Goal: Communication & Community: Answer question/provide support

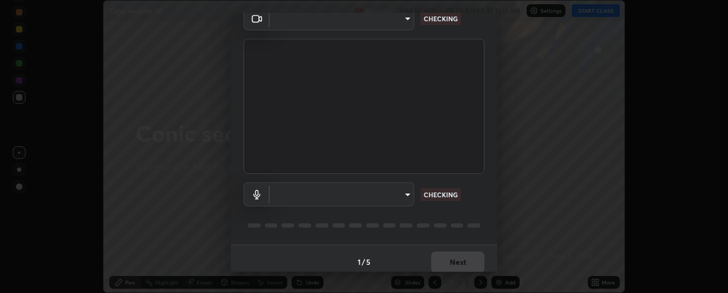
scroll to position [56, 0]
type input "6d3829c99f98afdfe7c29186be8927c2ef9ac3e8f7233b1026567672352cba5b"
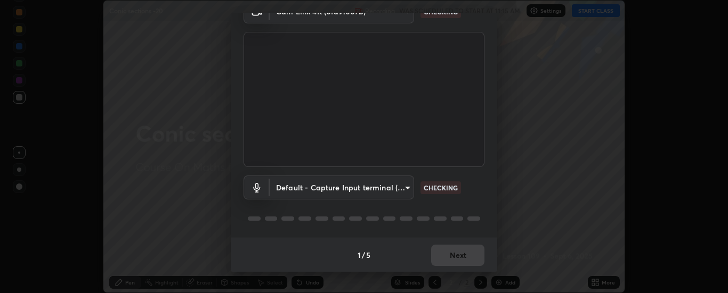
click at [391, 184] on body "Erase all Conic sections -20 Recording WAS SCHEDULED TO START AT 11:15 AM Setti…" at bounding box center [364, 146] width 728 height 293
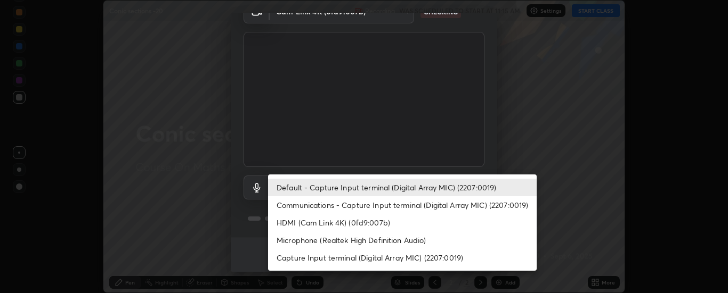
click at [365, 203] on li "Communications - Capture Input terminal (Digital Array MIC) (2207:0019)" at bounding box center [402, 206] width 268 height 18
type input "communications"
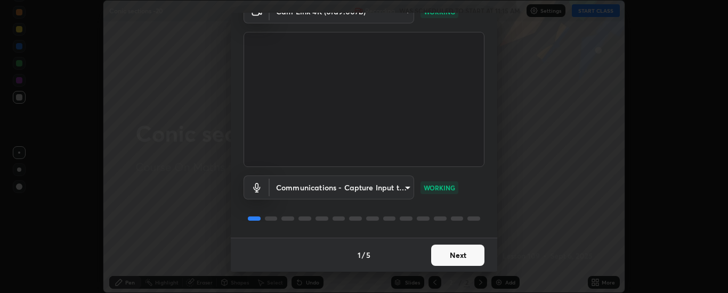
click at [464, 254] on button "Next" at bounding box center [457, 255] width 53 height 21
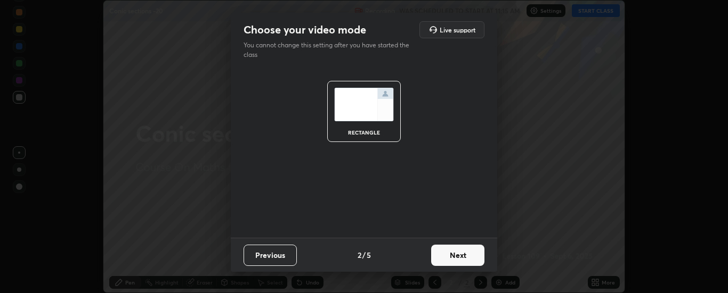
click at [464, 254] on button "Next" at bounding box center [457, 255] width 53 height 21
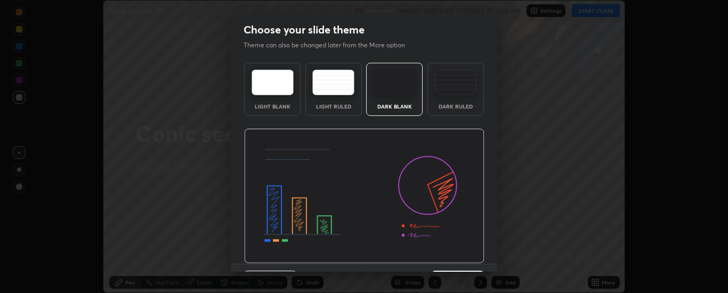
scroll to position [26, 0]
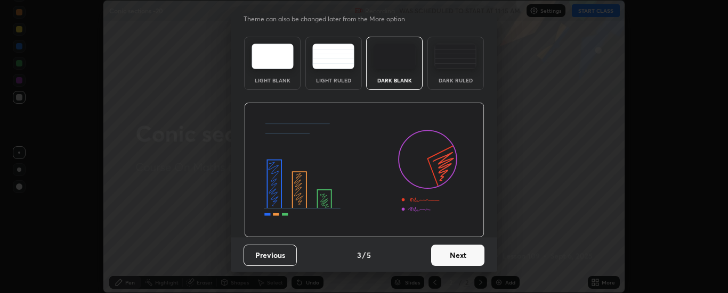
click at [466, 249] on button "Next" at bounding box center [457, 255] width 53 height 21
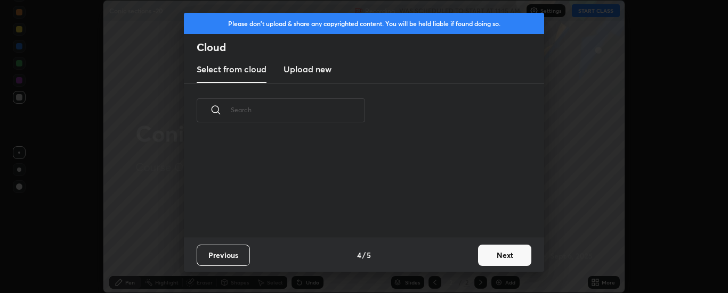
click at [512, 255] on button "Next" at bounding box center [504, 255] width 53 height 21
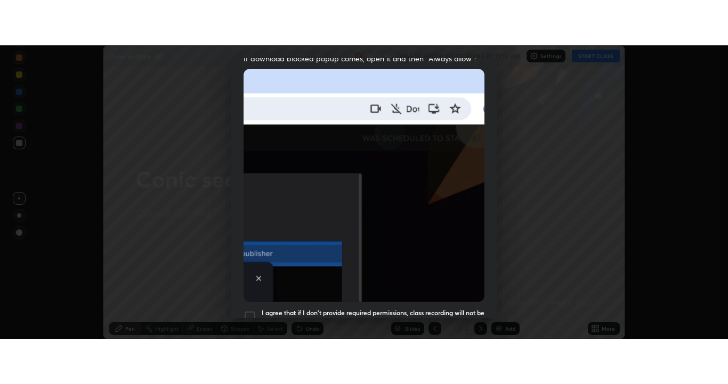
scroll to position [273, 0]
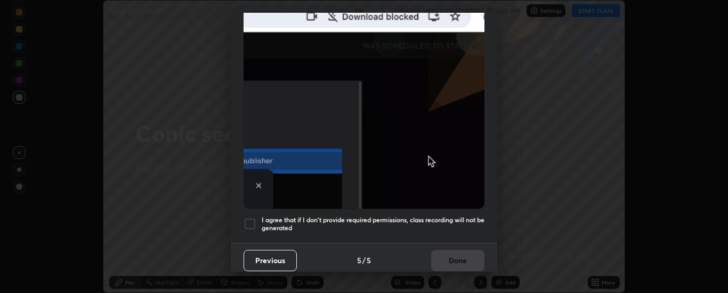
click at [387, 216] on h5 "I agree that if I don't provide required permissions, class recording will not …" at bounding box center [373, 224] width 223 height 17
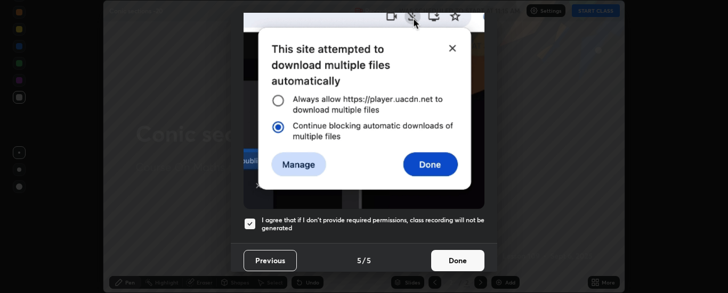
click at [443, 250] on button "Done" at bounding box center [457, 260] width 53 height 21
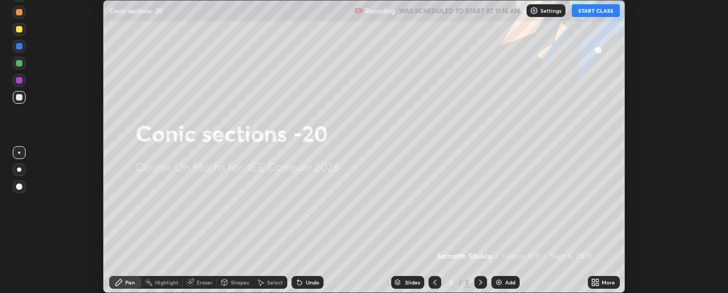
click at [593, 281] on icon at bounding box center [593, 281] width 3 height 3
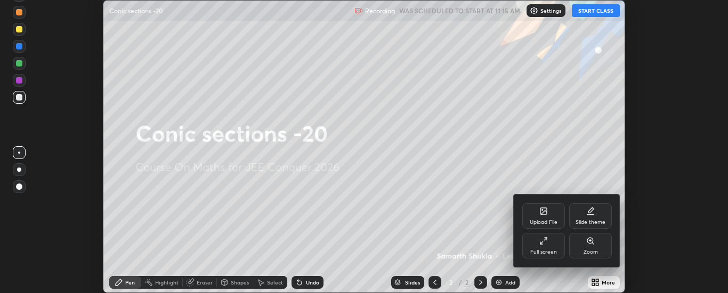
click at [543, 249] on div "Full screen" at bounding box center [543, 246] width 43 height 26
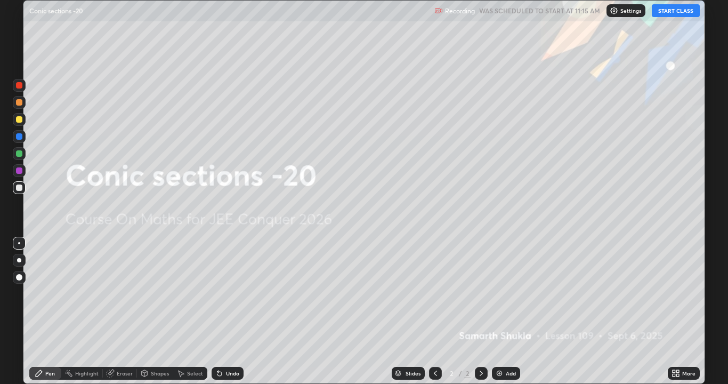
scroll to position [384, 728]
click at [670, 13] on button "START CLASS" at bounding box center [675, 10] width 48 height 13
click at [505, 293] on div "Add" at bounding box center [510, 372] width 10 height 5
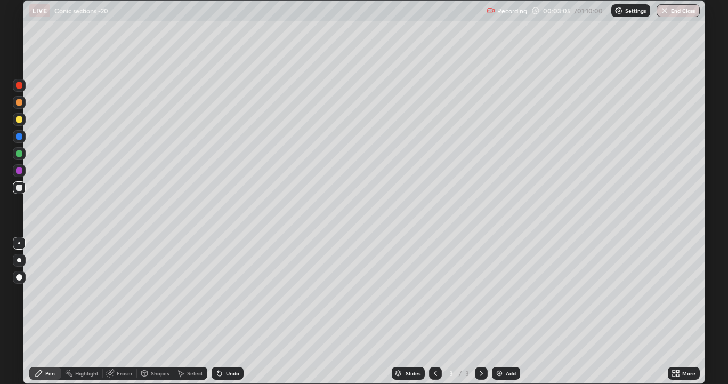
click at [500, 293] on img at bounding box center [499, 373] width 9 height 9
click at [231, 293] on div "Undo" at bounding box center [227, 372] width 32 height 13
click at [232, 293] on div "Undo" at bounding box center [232, 372] width 13 height 5
click at [226, 293] on div "Undo" at bounding box center [232, 372] width 13 height 5
click at [232, 293] on div "Undo" at bounding box center [232, 372] width 13 height 5
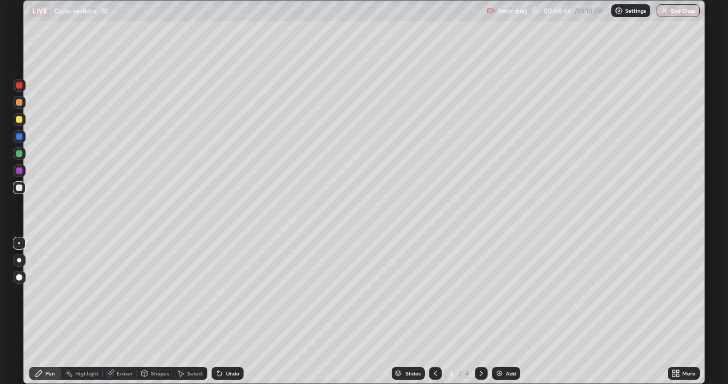
click at [227, 293] on div "Undo" at bounding box center [227, 372] width 32 height 13
click at [230, 293] on div "Undo" at bounding box center [232, 372] width 13 height 5
click at [233, 293] on div "Undo" at bounding box center [232, 372] width 13 height 5
click at [124, 293] on div "Eraser" at bounding box center [125, 372] width 16 height 5
click at [44, 293] on div "Pen" at bounding box center [45, 372] width 32 height 13
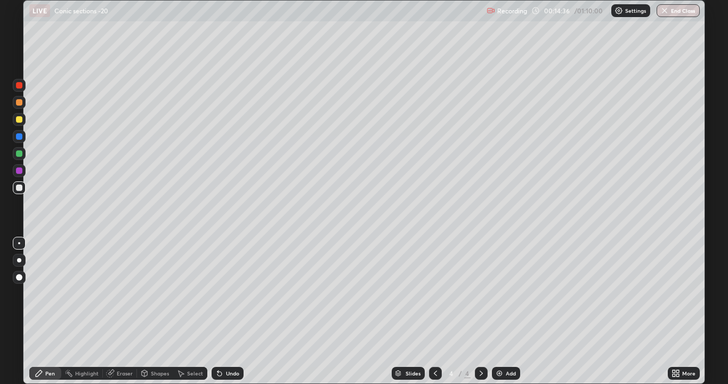
click at [504, 293] on div "Add" at bounding box center [506, 372] width 28 height 13
click at [21, 156] on div at bounding box center [19, 153] width 13 height 13
click at [25, 169] on div at bounding box center [19, 170] width 13 height 13
click at [513, 293] on div "Add" at bounding box center [510, 372] width 10 height 5
click at [233, 293] on div "Undo" at bounding box center [227, 372] width 32 height 13
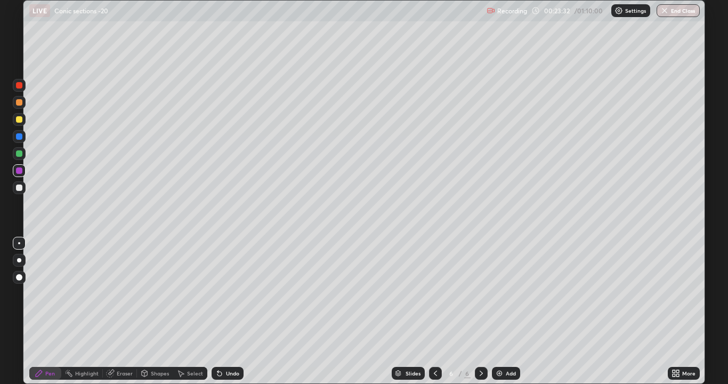
click at [235, 293] on div "Undo" at bounding box center [227, 372] width 32 height 13
click at [122, 293] on div "Eraser" at bounding box center [125, 372] width 16 height 5
click at [47, 293] on div "Pen" at bounding box center [50, 372] width 10 height 5
click at [125, 293] on div "Eraser" at bounding box center [125, 372] width 16 height 5
click at [480, 293] on icon at bounding box center [481, 373] width 9 height 9
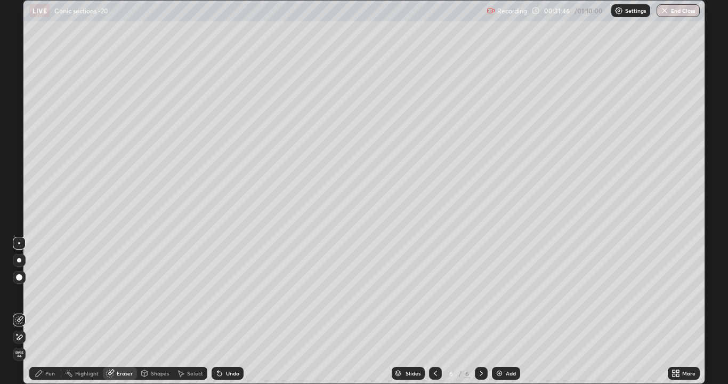
click at [53, 293] on div "Pen" at bounding box center [50, 372] width 10 height 5
click at [605, 293] on div "Slides 6 / 6 Add" at bounding box center [455, 372] width 424 height 21
click at [510, 293] on div "Add" at bounding box center [510, 372] width 10 height 5
click at [21, 119] on div at bounding box center [19, 119] width 6 height 6
click at [130, 293] on div "Eraser" at bounding box center [120, 372] width 34 height 13
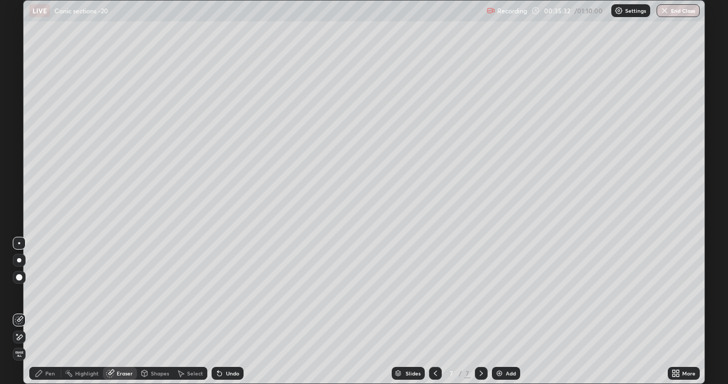
click at [48, 293] on div "Pen" at bounding box center [50, 372] width 10 height 5
click at [125, 293] on div "Eraser" at bounding box center [125, 372] width 16 height 5
click at [46, 293] on div "Pen" at bounding box center [50, 372] width 10 height 5
click at [230, 293] on div "Undo" at bounding box center [227, 372] width 32 height 13
click at [19, 173] on div at bounding box center [19, 170] width 6 height 6
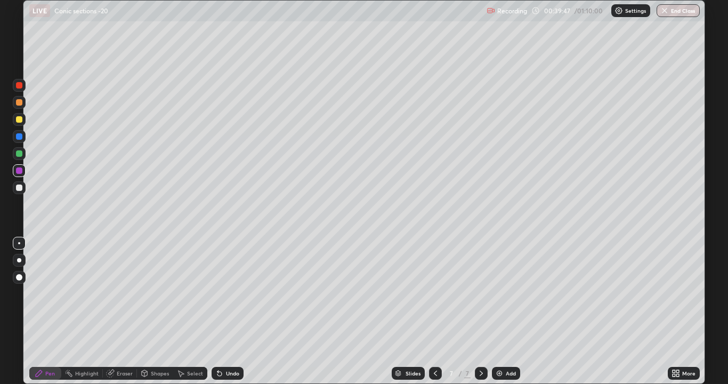
click at [20, 91] on div at bounding box center [19, 85] width 13 height 13
click at [124, 293] on div "Eraser" at bounding box center [125, 372] width 16 height 5
click at [47, 293] on div "Pen" at bounding box center [50, 372] width 10 height 5
click at [500, 293] on img at bounding box center [499, 373] width 9 height 9
click at [434, 293] on icon at bounding box center [435, 373] width 9 height 9
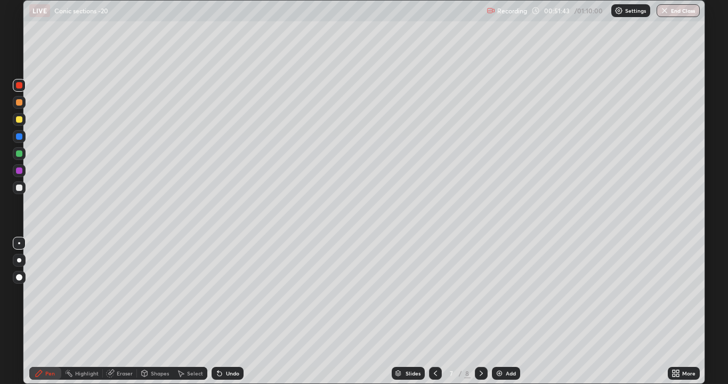
click at [499, 293] on img at bounding box center [499, 373] width 9 height 9
click at [24, 117] on div at bounding box center [19, 119] width 13 height 13
click at [122, 293] on div "Eraser" at bounding box center [125, 372] width 16 height 5
click at [45, 293] on div "Pen" at bounding box center [45, 372] width 32 height 13
click at [122, 293] on div "Eraser" at bounding box center [125, 372] width 16 height 5
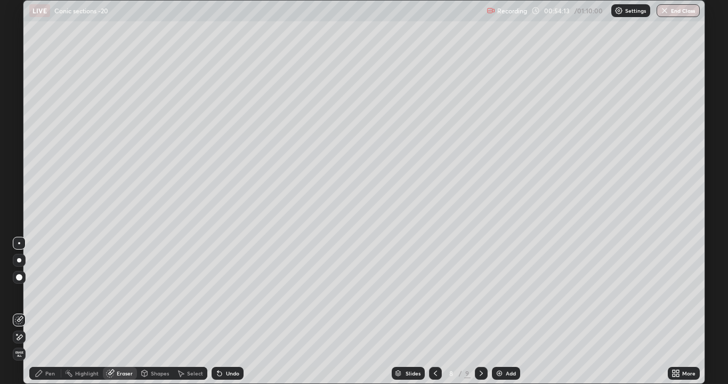
click at [53, 293] on div "Pen" at bounding box center [50, 372] width 10 height 5
click at [121, 293] on div "Eraser" at bounding box center [125, 372] width 16 height 5
click at [45, 293] on div "Pen" at bounding box center [45, 372] width 32 height 13
click at [116, 293] on div "Eraser" at bounding box center [120, 372] width 34 height 13
click at [44, 293] on div "Pen" at bounding box center [45, 372] width 32 height 13
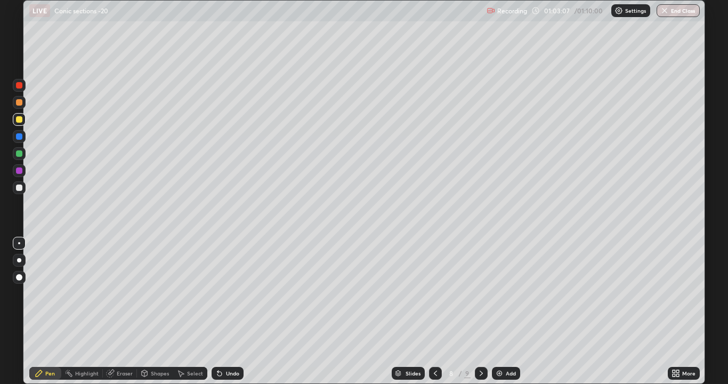
click at [127, 293] on div "Eraser" at bounding box center [120, 372] width 34 height 13
click at [50, 293] on div "Pen" at bounding box center [45, 372] width 32 height 13
click at [118, 293] on div "Eraser" at bounding box center [125, 372] width 16 height 5
click at [40, 293] on icon at bounding box center [39, 373] width 9 height 9
click at [500, 293] on img at bounding box center [499, 373] width 9 height 9
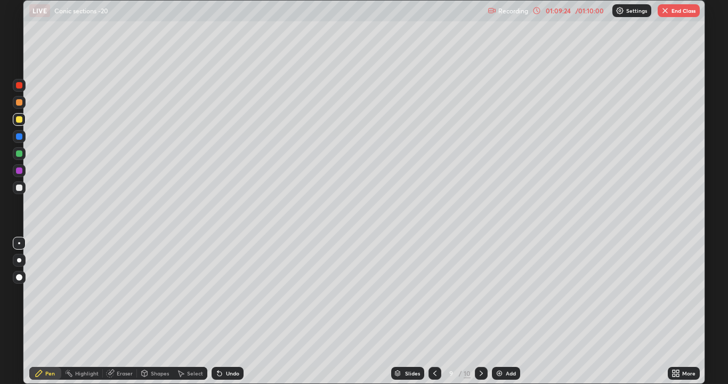
click at [128, 293] on div "Eraser" at bounding box center [125, 372] width 16 height 5
click at [46, 293] on div "Pen" at bounding box center [50, 372] width 10 height 5
click at [125, 293] on div "Eraser" at bounding box center [125, 372] width 16 height 5
click at [51, 293] on div "Pen" at bounding box center [45, 372] width 32 height 13
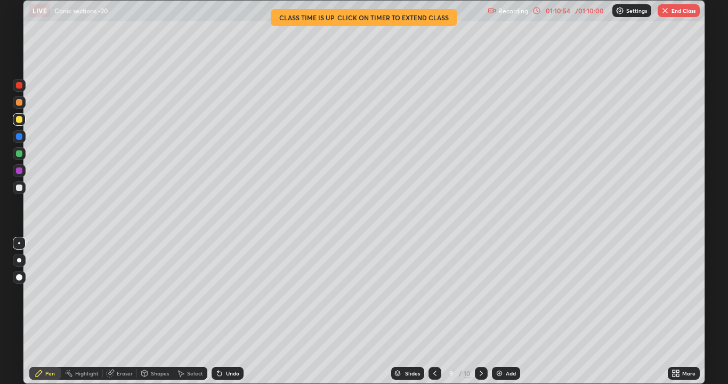
click at [678, 7] on button "End Class" at bounding box center [678, 10] width 42 height 13
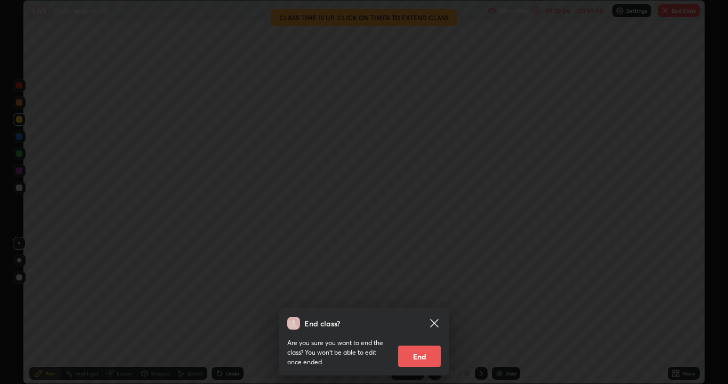
click at [423, 293] on button "End" at bounding box center [419, 355] width 43 height 21
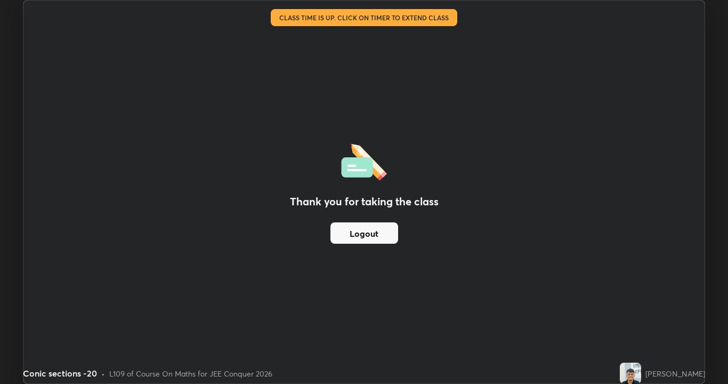
click at [378, 231] on button "Logout" at bounding box center [364, 232] width 68 height 21
